Goal: Transaction & Acquisition: Purchase product/service

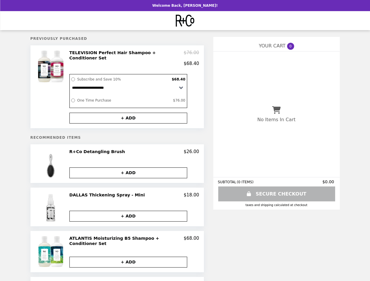
click at [57, 86] on div at bounding box center [51, 87] width 33 height 74
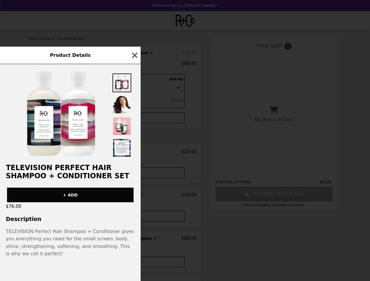
click at [134, 57] on div "Product Details TELEVISION Perfect Hair Shampoo + Conditioner Set + ADD $76.00 …" at bounding box center [185, 140] width 370 height 281
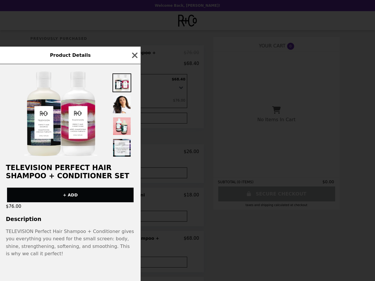
click at [133, 115] on div at bounding box center [70, 111] width 141 height 94
click at [57, 162] on div "Product Details TELEVISION Perfect Hair Shampoo + Conditioner Set + ADD $76.00 …" at bounding box center [187, 140] width 375 height 281
click at [134, 150] on div "Product Details TELEVISION Perfect Hair Shampoo + Conditioner Set + ADD $76.00 …" at bounding box center [187, 140] width 375 height 281
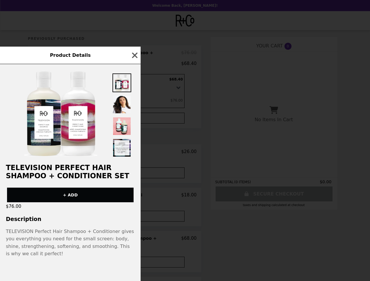
click at [133, 171] on button "+ ADD" at bounding box center [126, 173] width 118 height 11
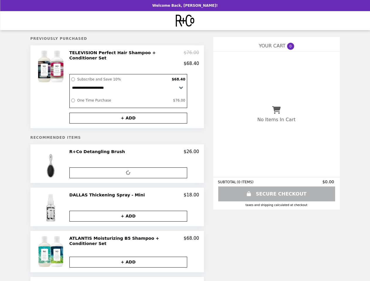
click at [57, 205] on img at bounding box center [51, 206] width 14 height 29
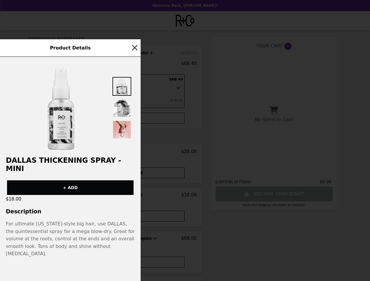
click at [134, 193] on div "Product Details DALLAS Thickening Spray - Mini + ADD $18.00 Description For ult…" at bounding box center [185, 140] width 370 height 281
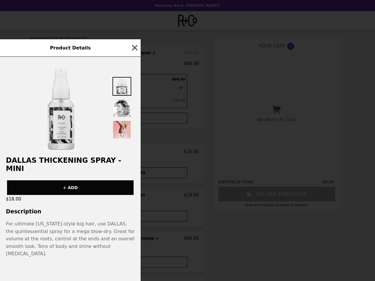
click at [133, 214] on div "DALLAS Thickening Spray - Mini + ADD $18.00 Description For ultimate [US_STATE]…" at bounding box center [70, 169] width 141 height 224
click at [57, 248] on div "Product Details DALLAS Thickening Spray - Mini + ADD $18.00 Description For ult…" at bounding box center [187, 140] width 375 height 281
